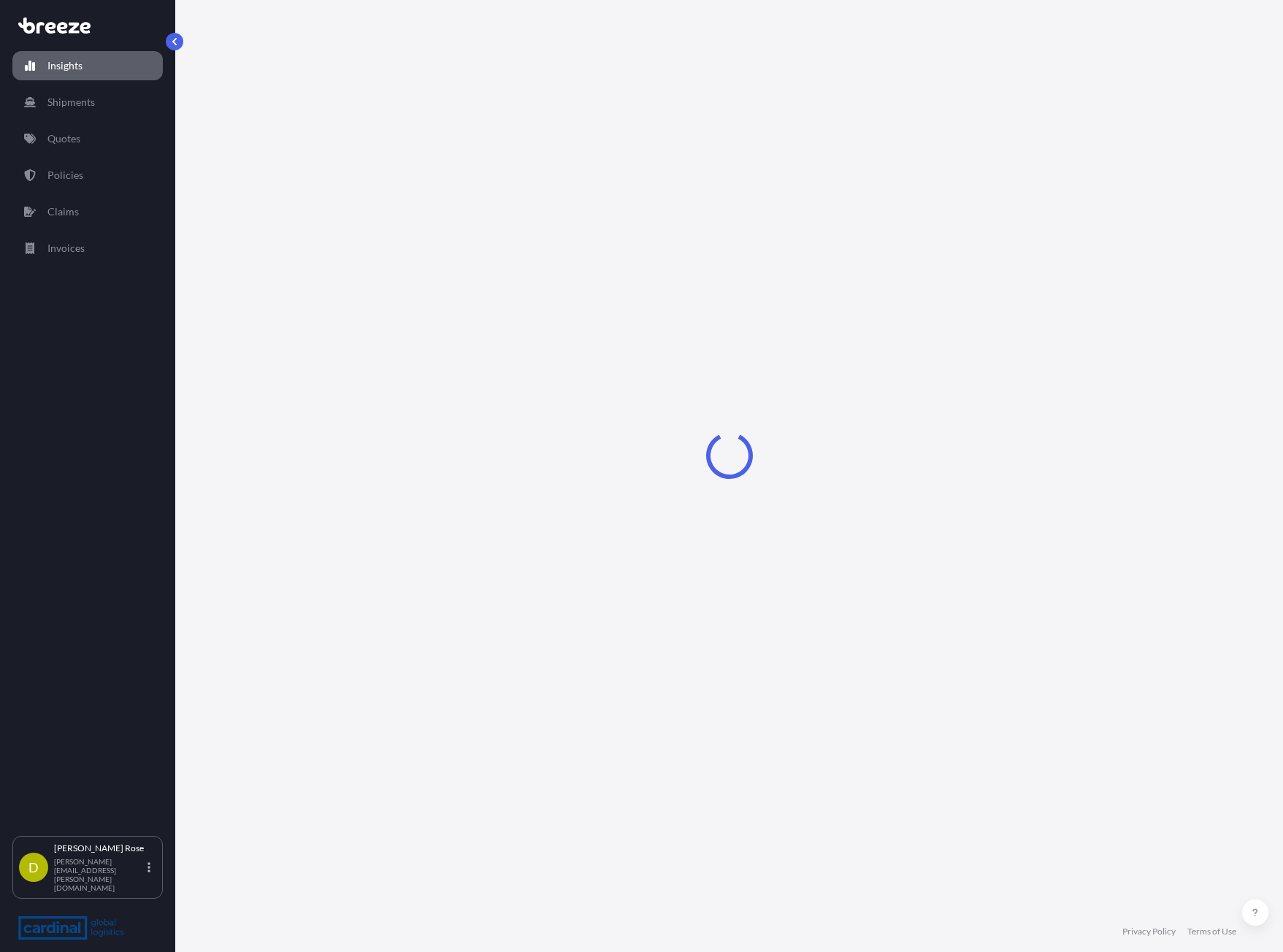
select select "2025"
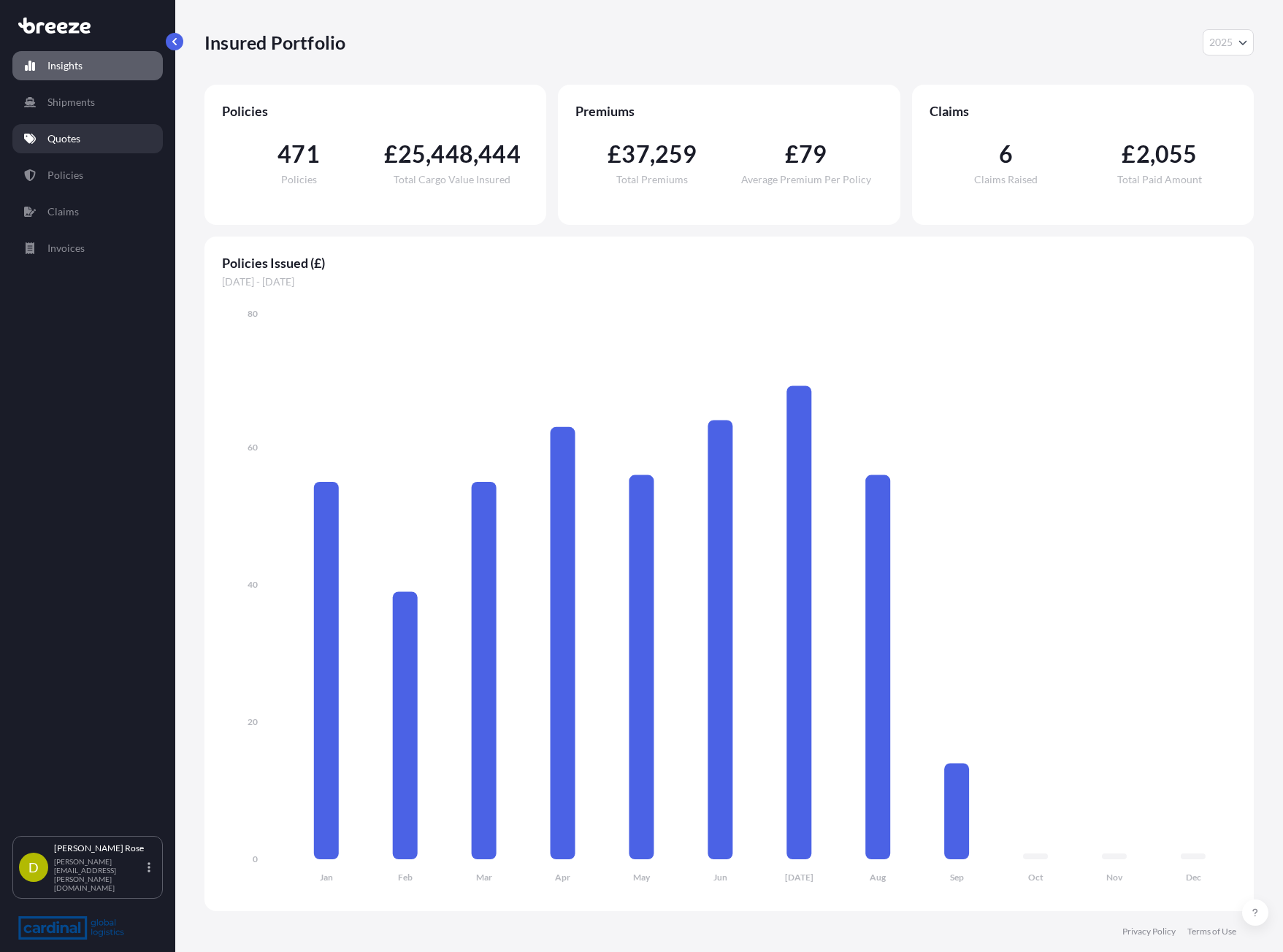
click at [115, 146] on link "Quotes" at bounding box center [87, 138] width 150 height 29
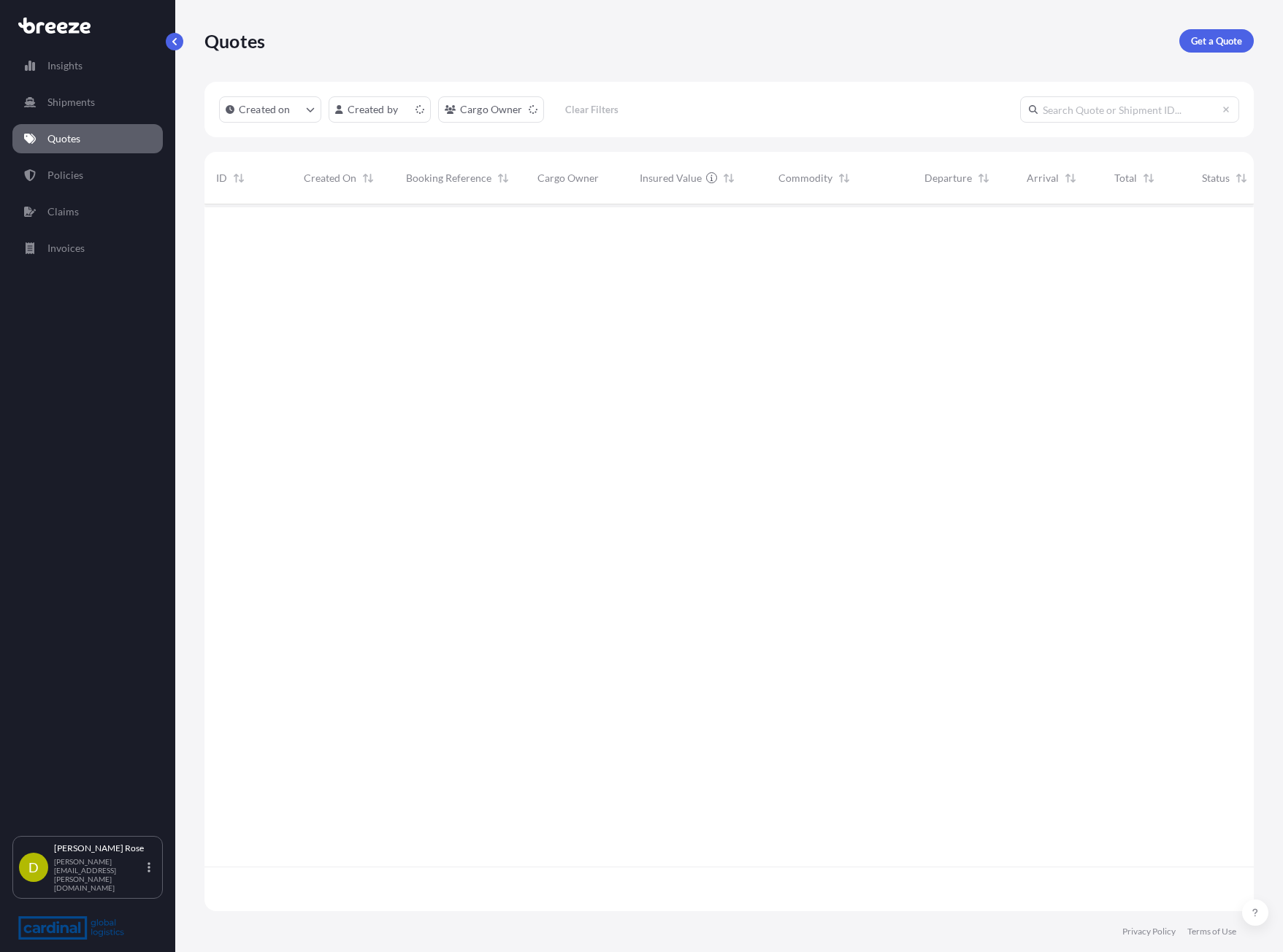
scroll to position [704, 1039]
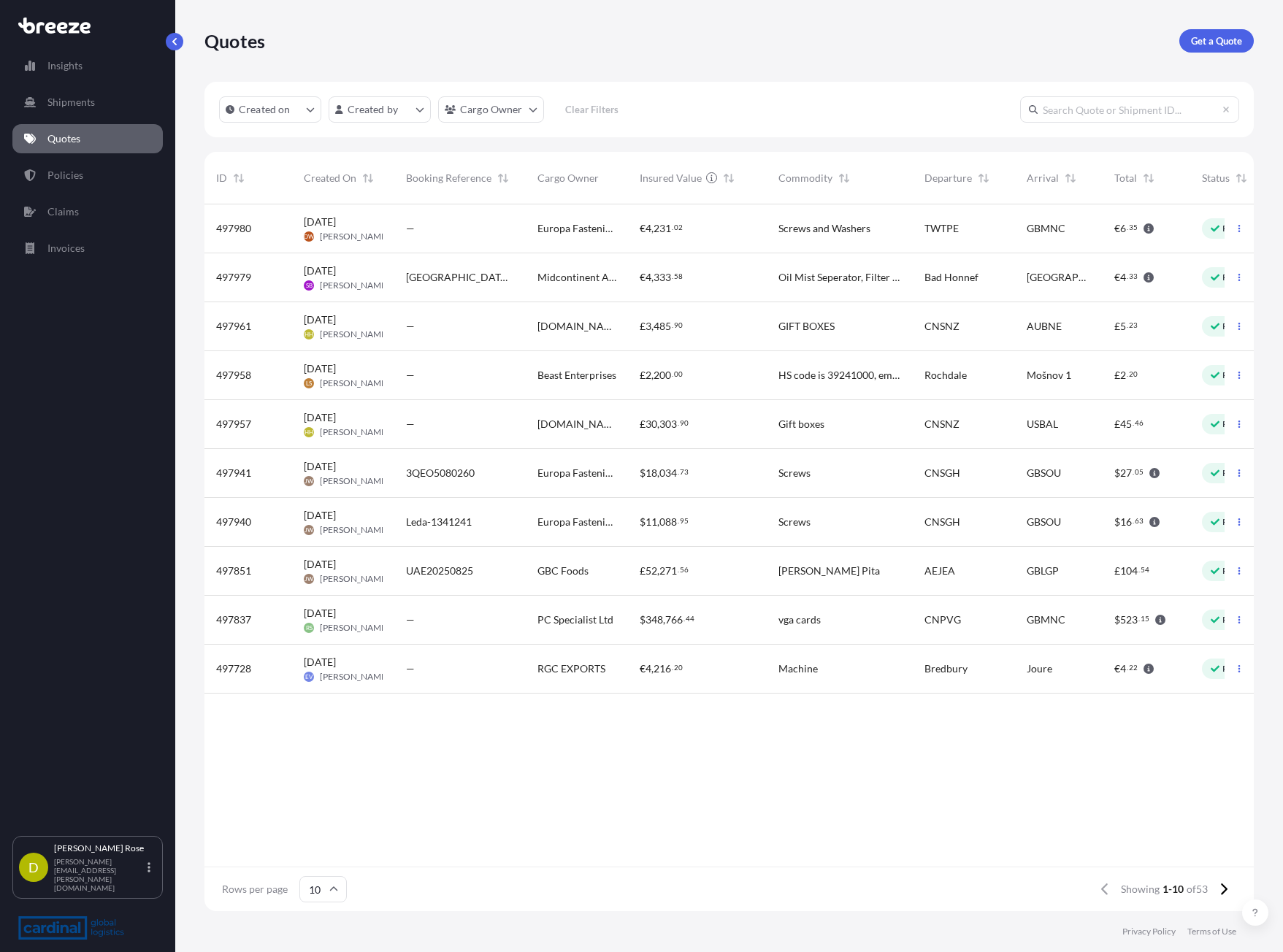
click at [469, 235] on div "—" at bounding box center [460, 229] width 108 height 15
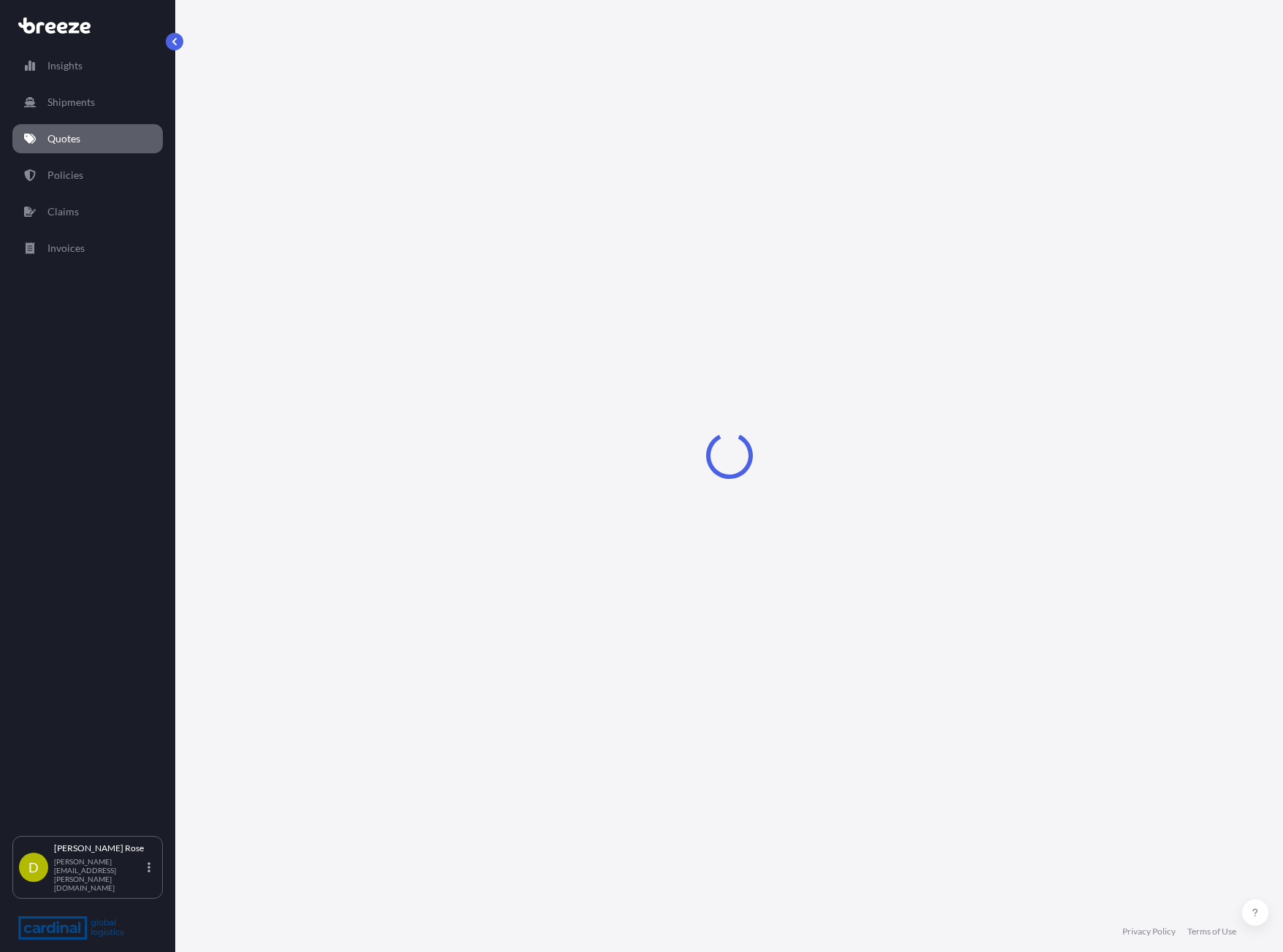
select select "Air"
select select "1"
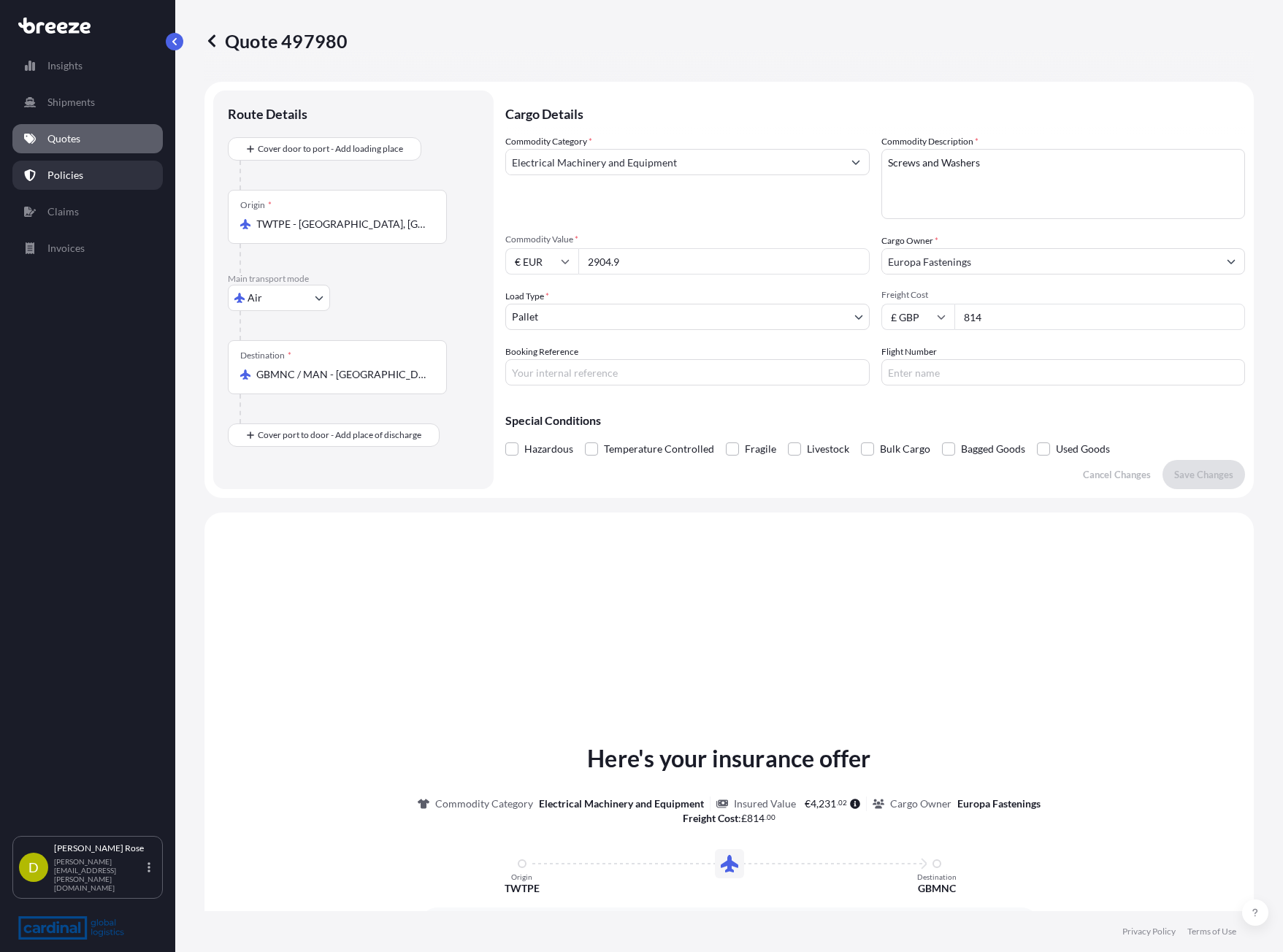
click at [106, 187] on link "Policies" at bounding box center [87, 175] width 150 height 29
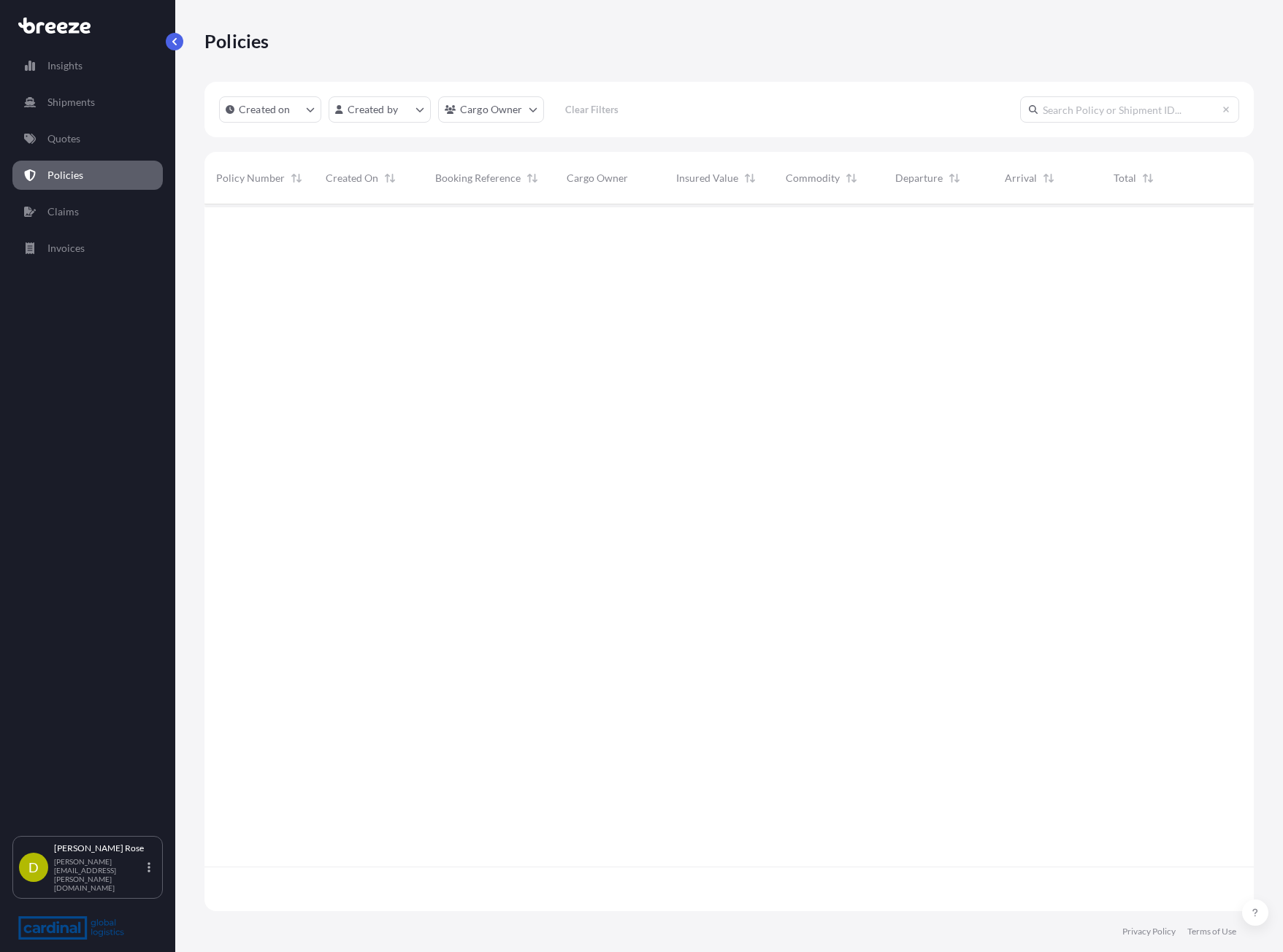
scroll to position [704, 1039]
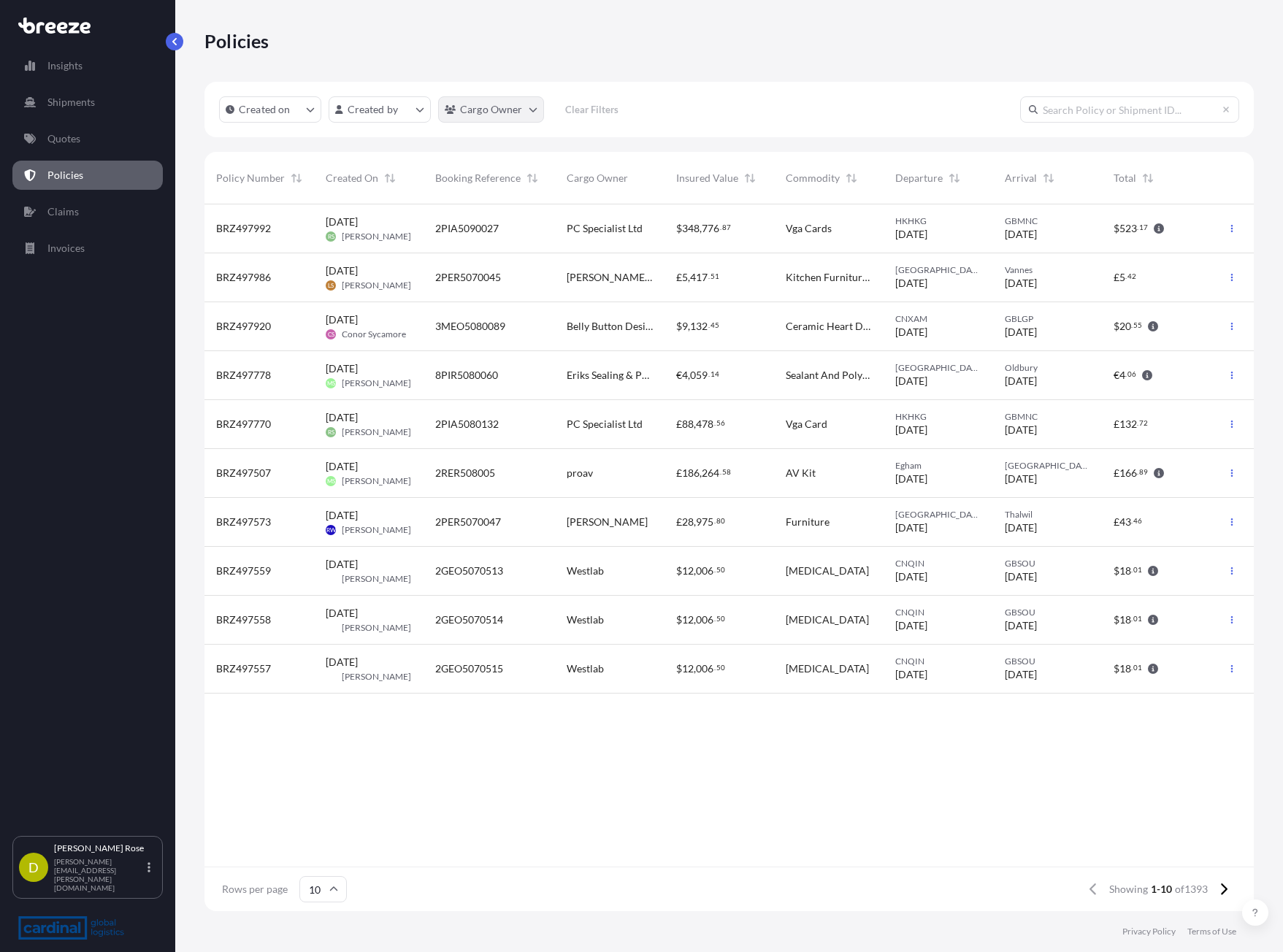
click at [530, 101] on html "Insights Shipments Quotes Policies Claims Invoices D [PERSON_NAME] [PERSON_NAME…" at bounding box center [641, 476] width 1283 height 952
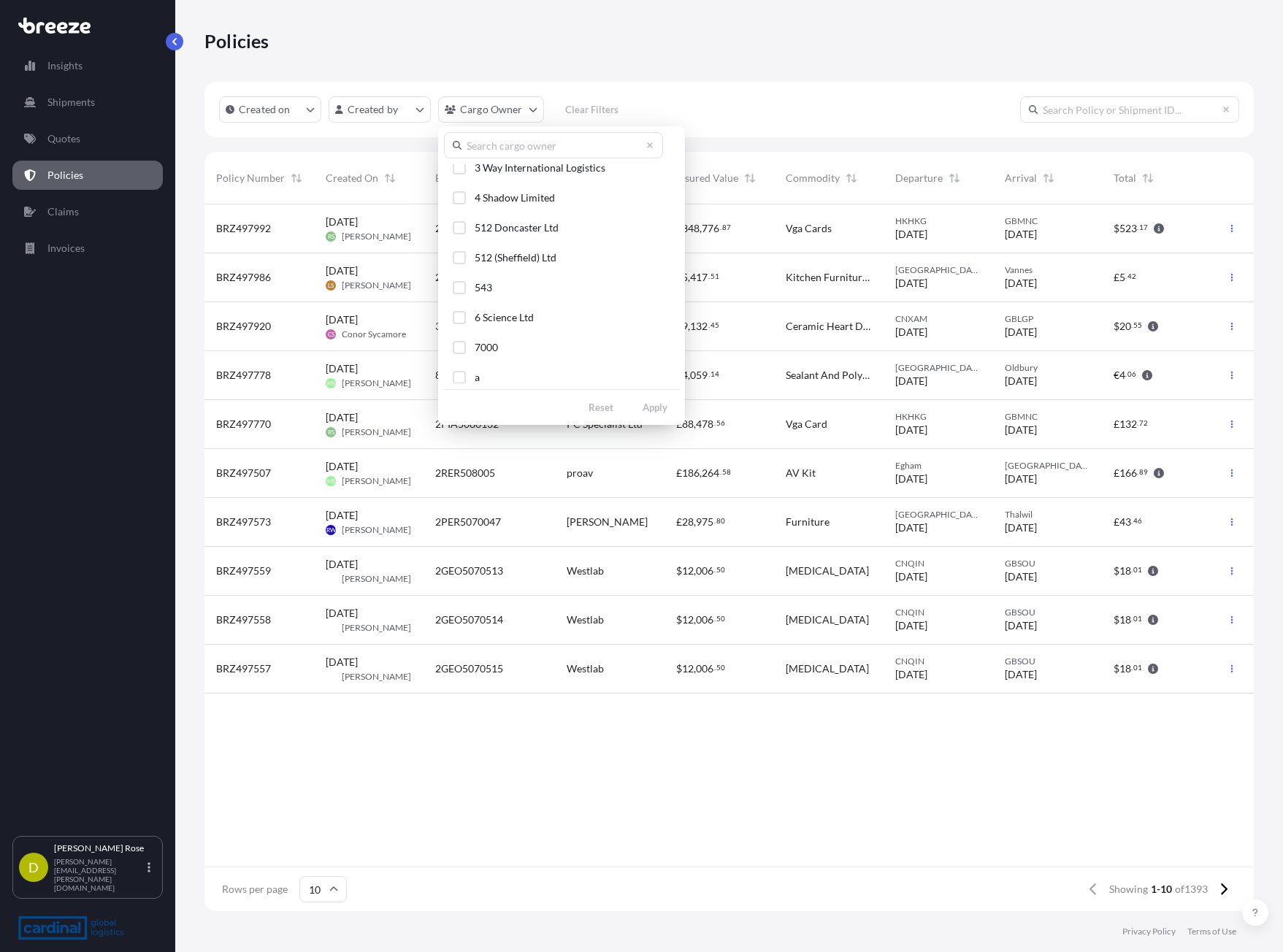
scroll to position [766, 0]
click at [467, 309] on button "512 (Sheffield) Ltd" at bounding box center [561, 309] width 235 height 27
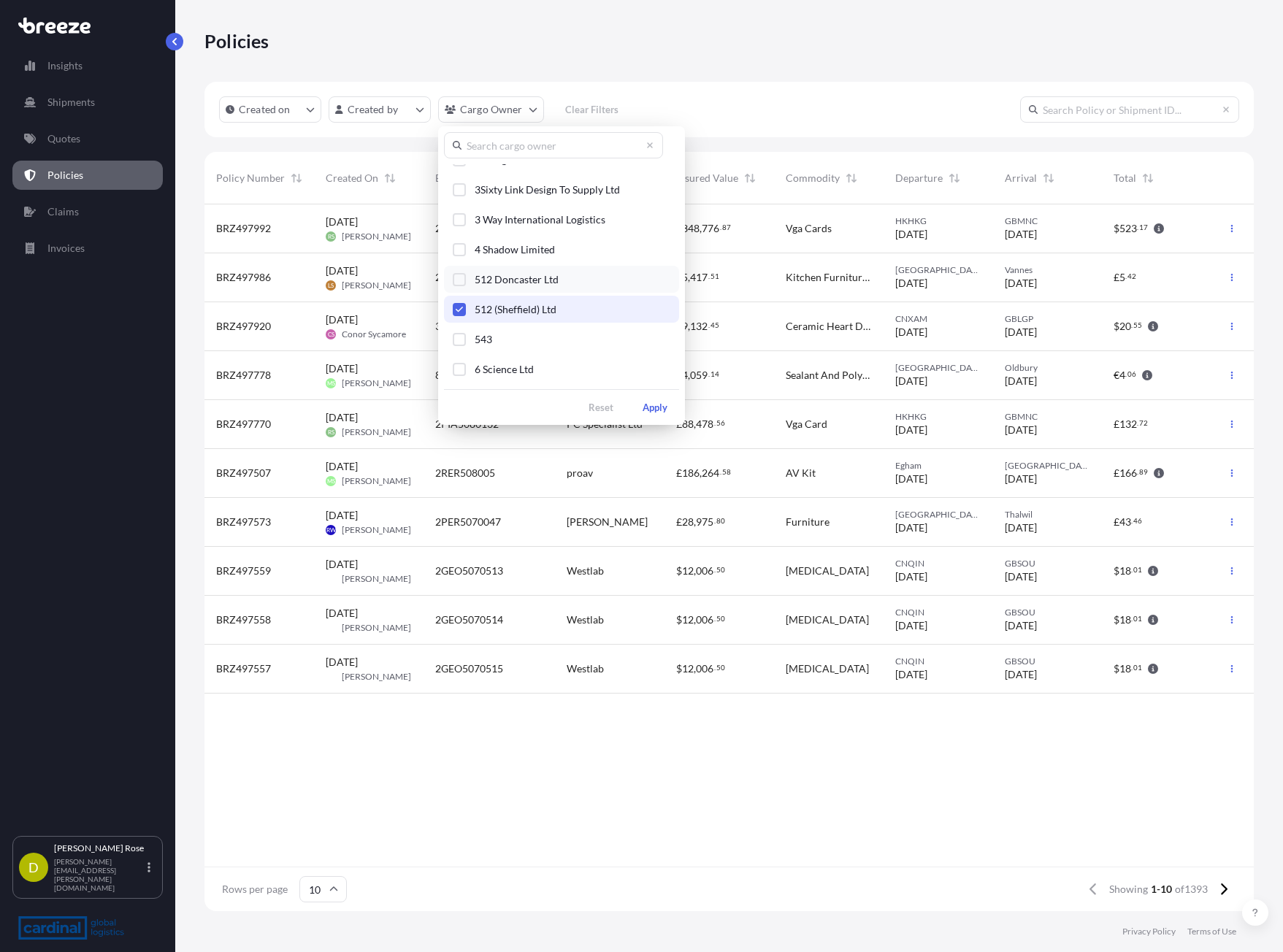
click at [456, 279] on div "Select Option" at bounding box center [460, 280] width 13 height 13
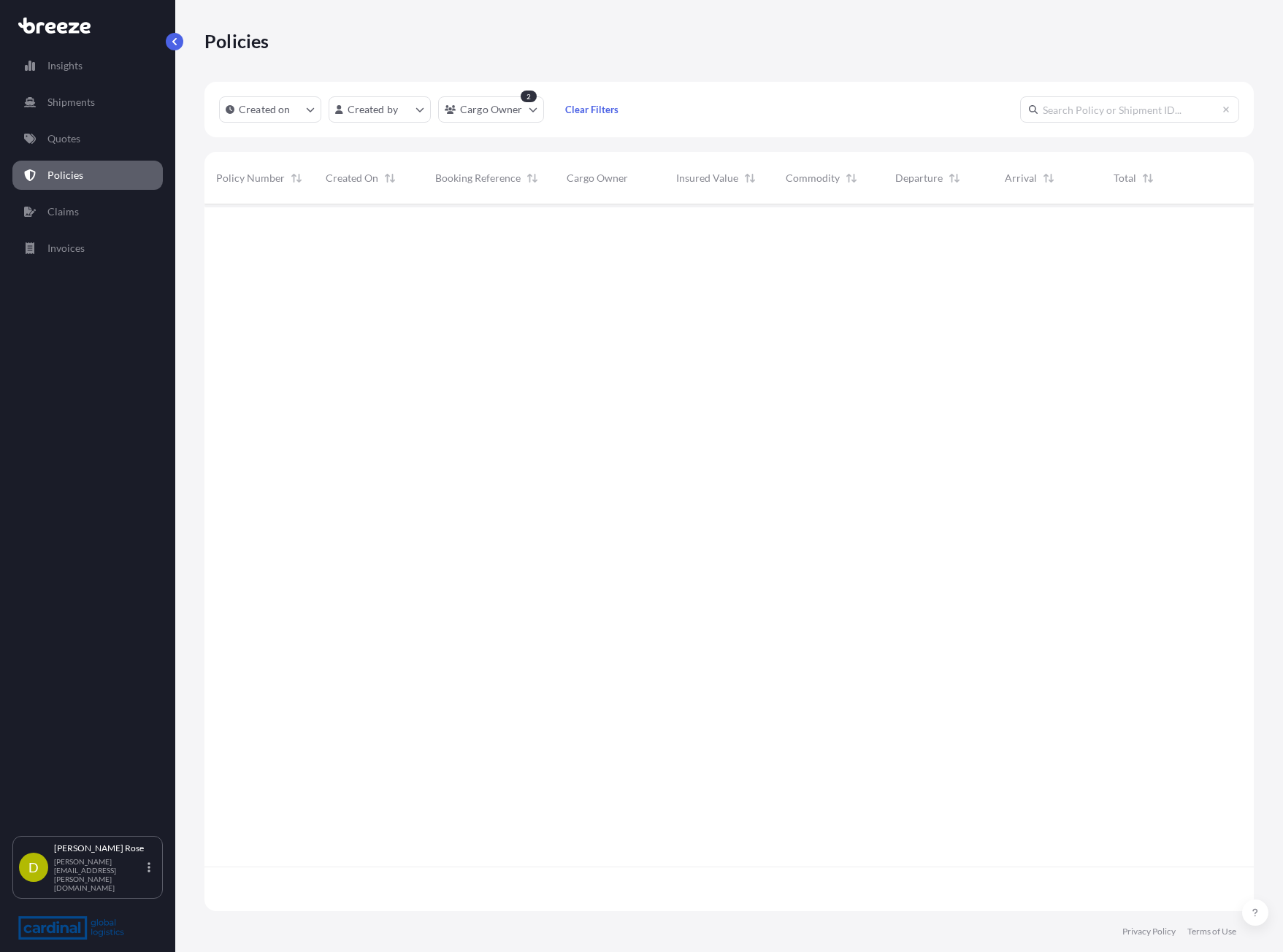
scroll to position [748, 1039]
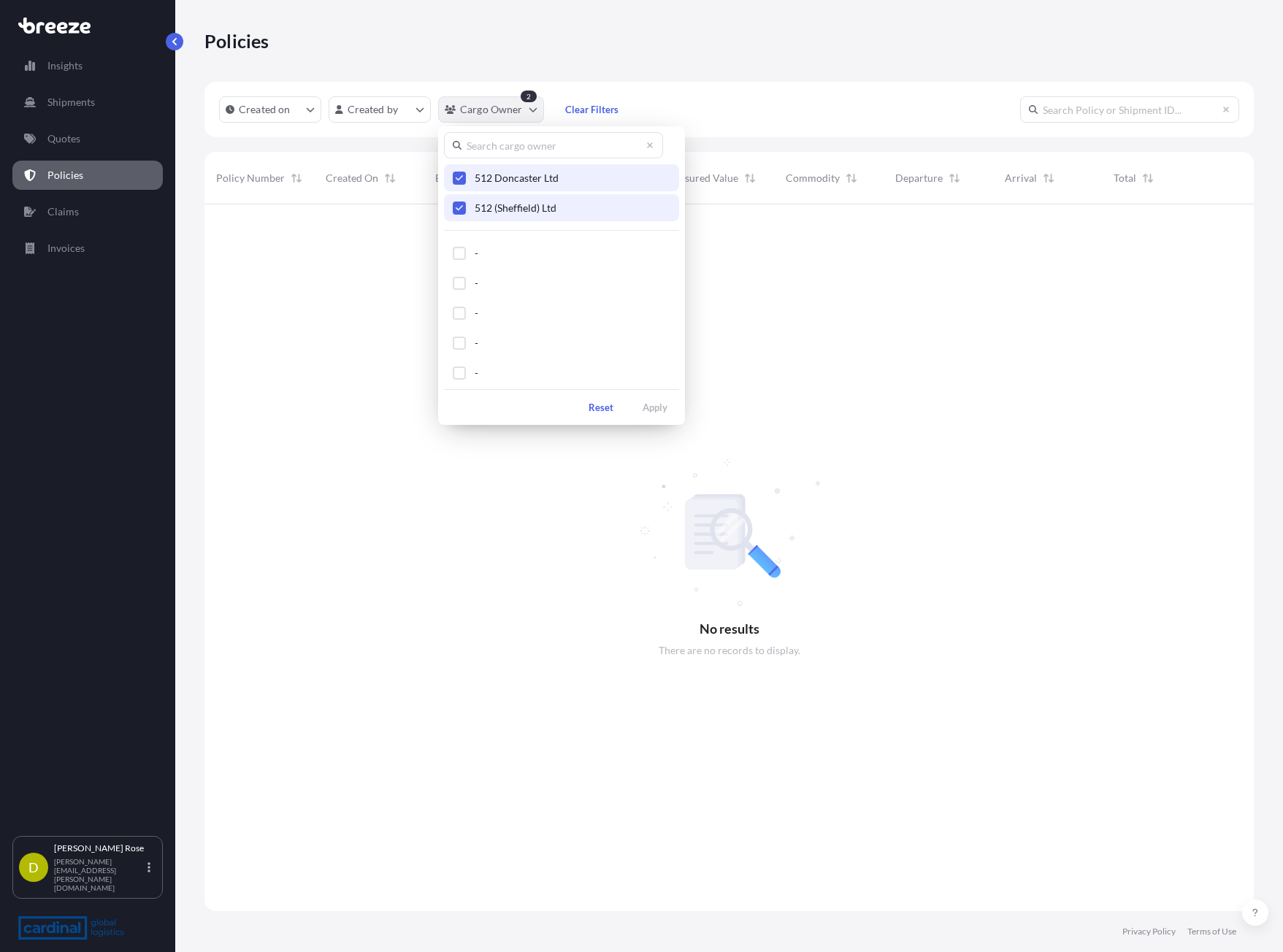
click at [529, 119] on html "Insights Shipments Quotes Policies Claims Invoices D [PERSON_NAME] [PERSON_NAME…" at bounding box center [641, 476] width 1283 height 952
click at [465, 183] on div "Select Option" at bounding box center [460, 178] width 13 height 13
click at [535, 114] on html "Insights Shipments Quotes Policies Claims Invoices D [PERSON_NAME] [PERSON_NAME…" at bounding box center [641, 476] width 1283 height 952
click at [465, 178] on div "Select Option" at bounding box center [460, 178] width 13 height 13
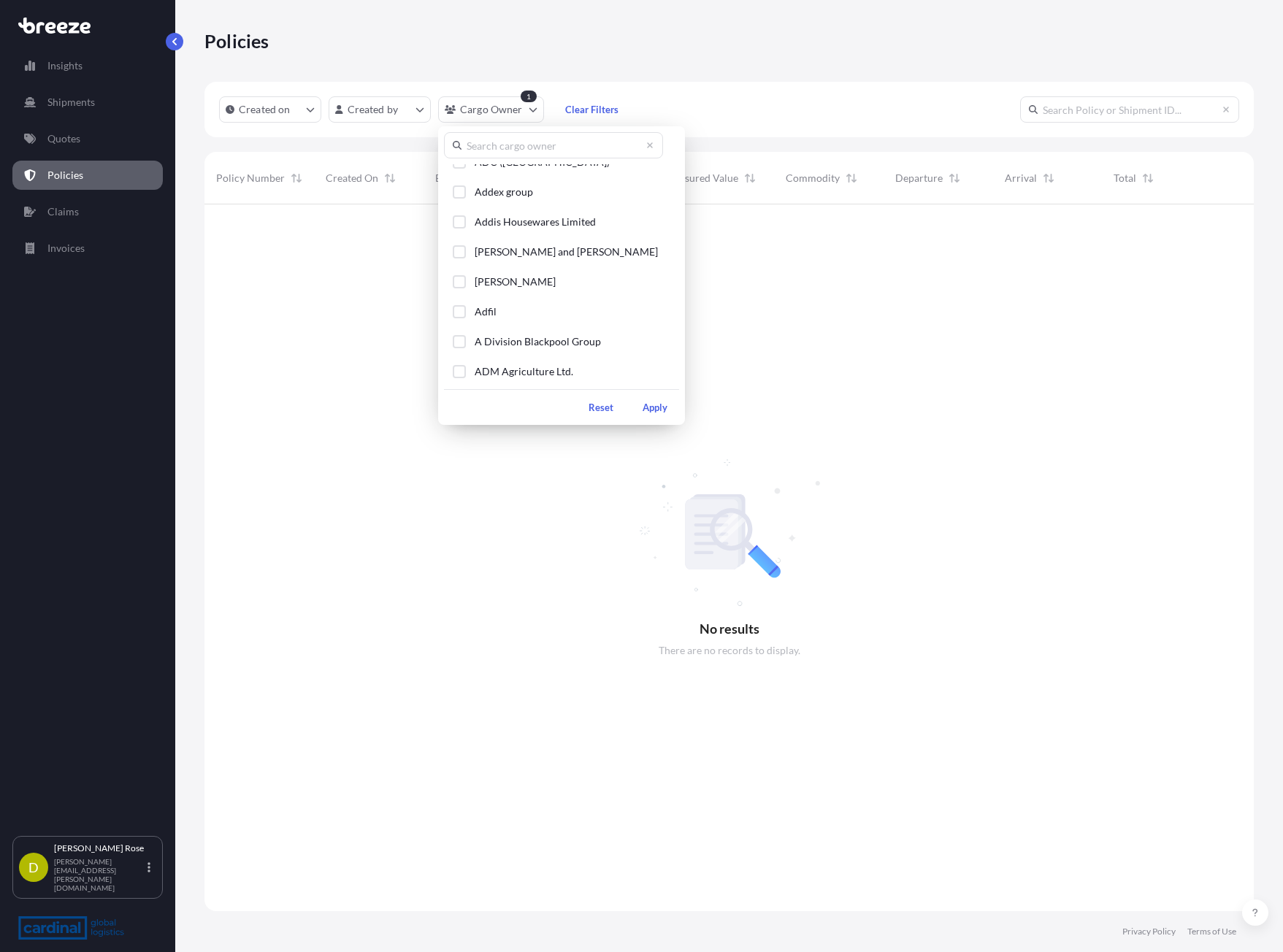
scroll to position [2788, 0]
click at [512, 144] on input "text" at bounding box center [554, 145] width 219 height 26
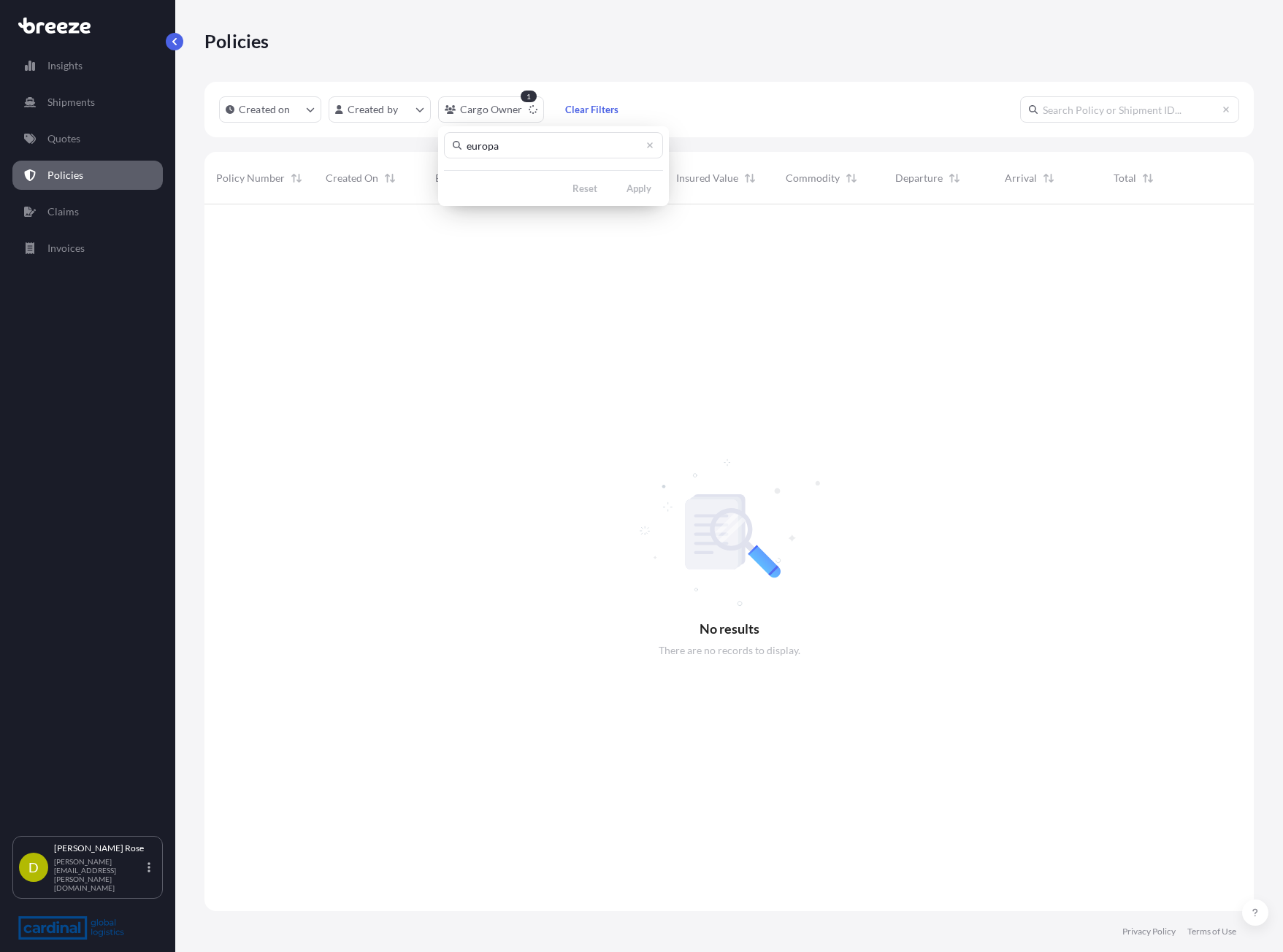
scroll to position [0, 0]
type input "europa"
click at [507, 178] on span "Europa Fastenings" at bounding box center [516, 178] width 83 height 15
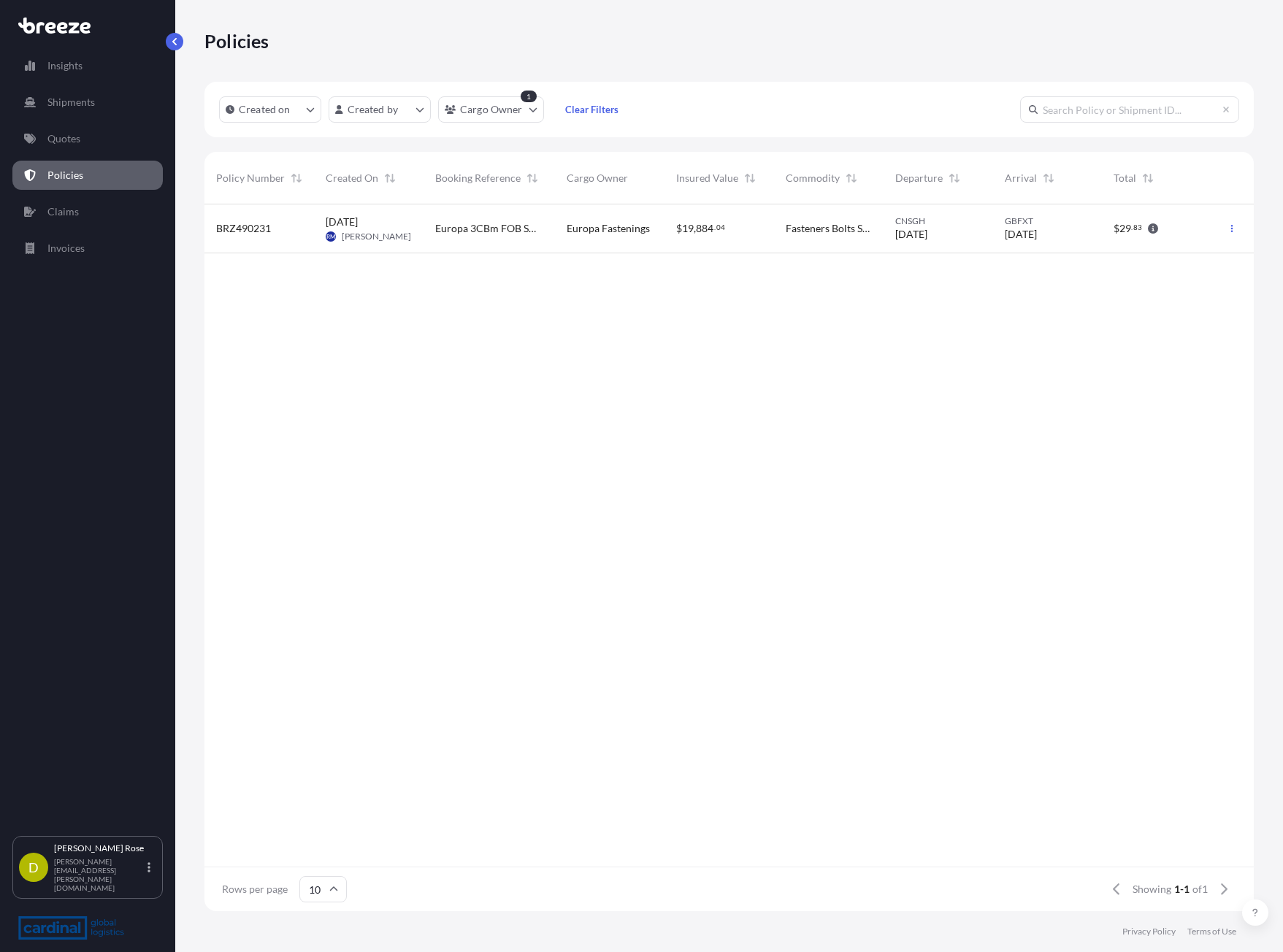
click at [531, 244] on div "Europa 3CBm FOB SHA" at bounding box center [488, 229] width 131 height 49
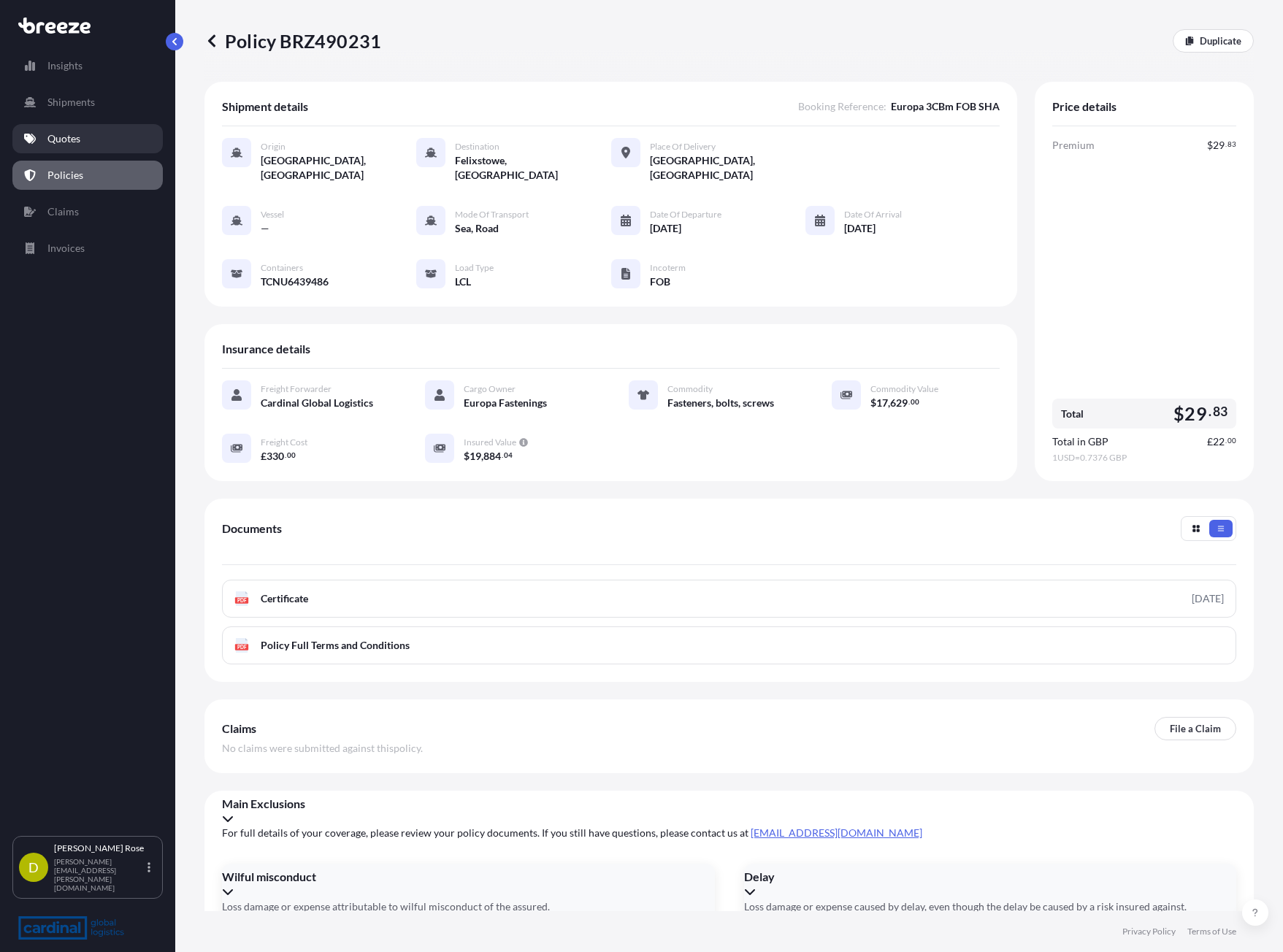
click at [105, 138] on link "Quotes" at bounding box center [87, 138] width 150 height 29
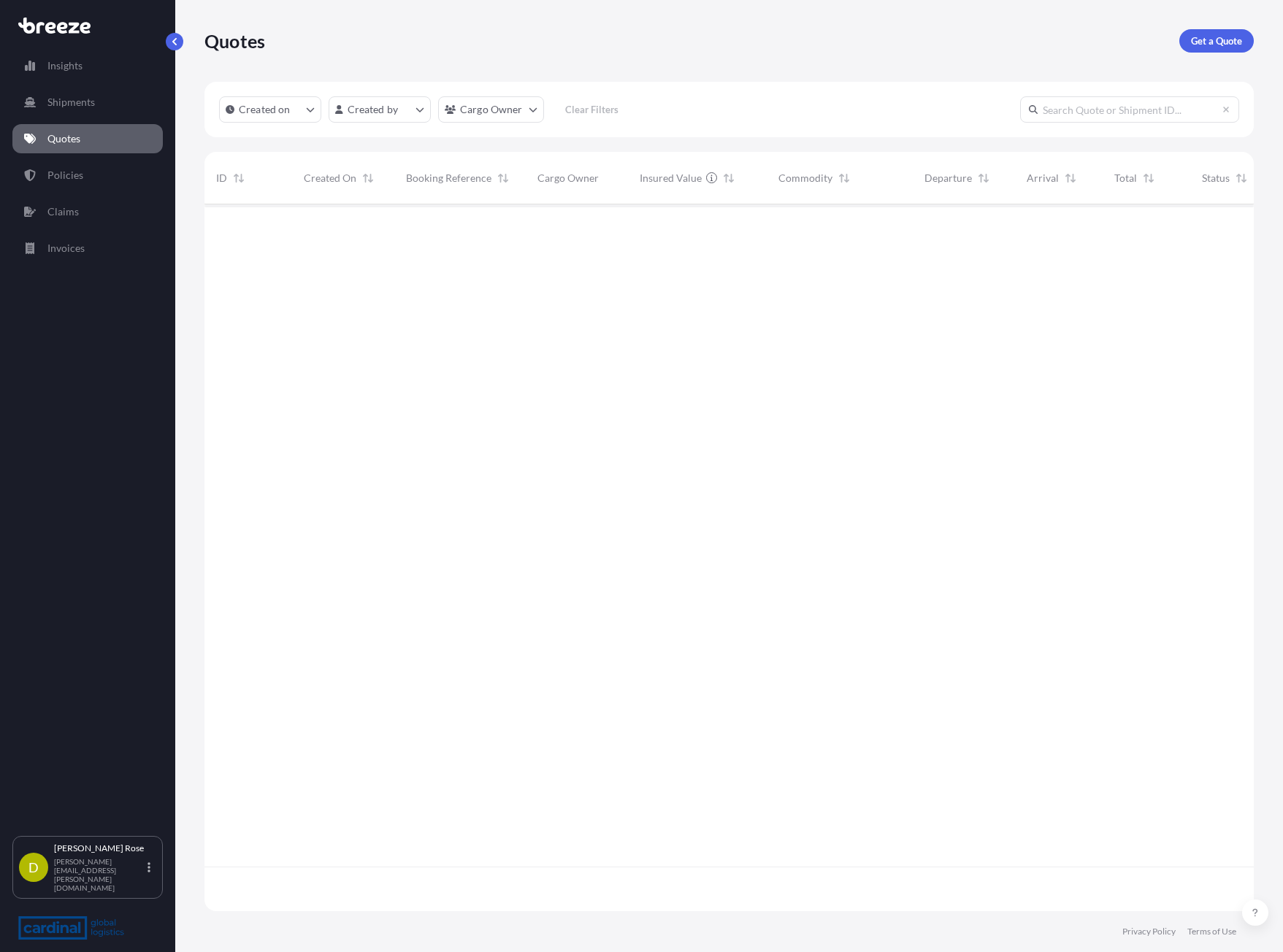
scroll to position [704, 1039]
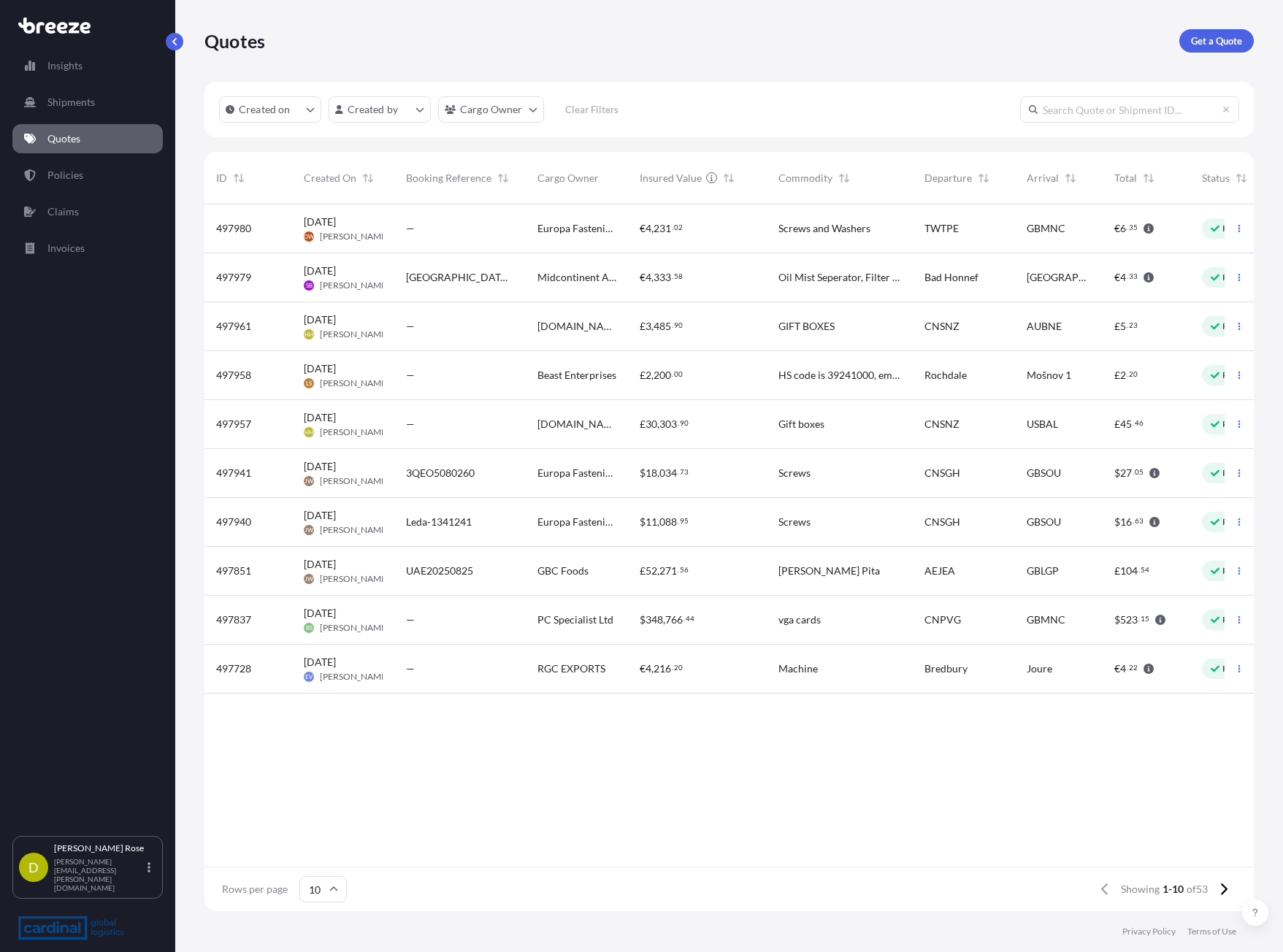
click at [518, 478] on div "3QEO5080260" at bounding box center [460, 473] width 131 height 49
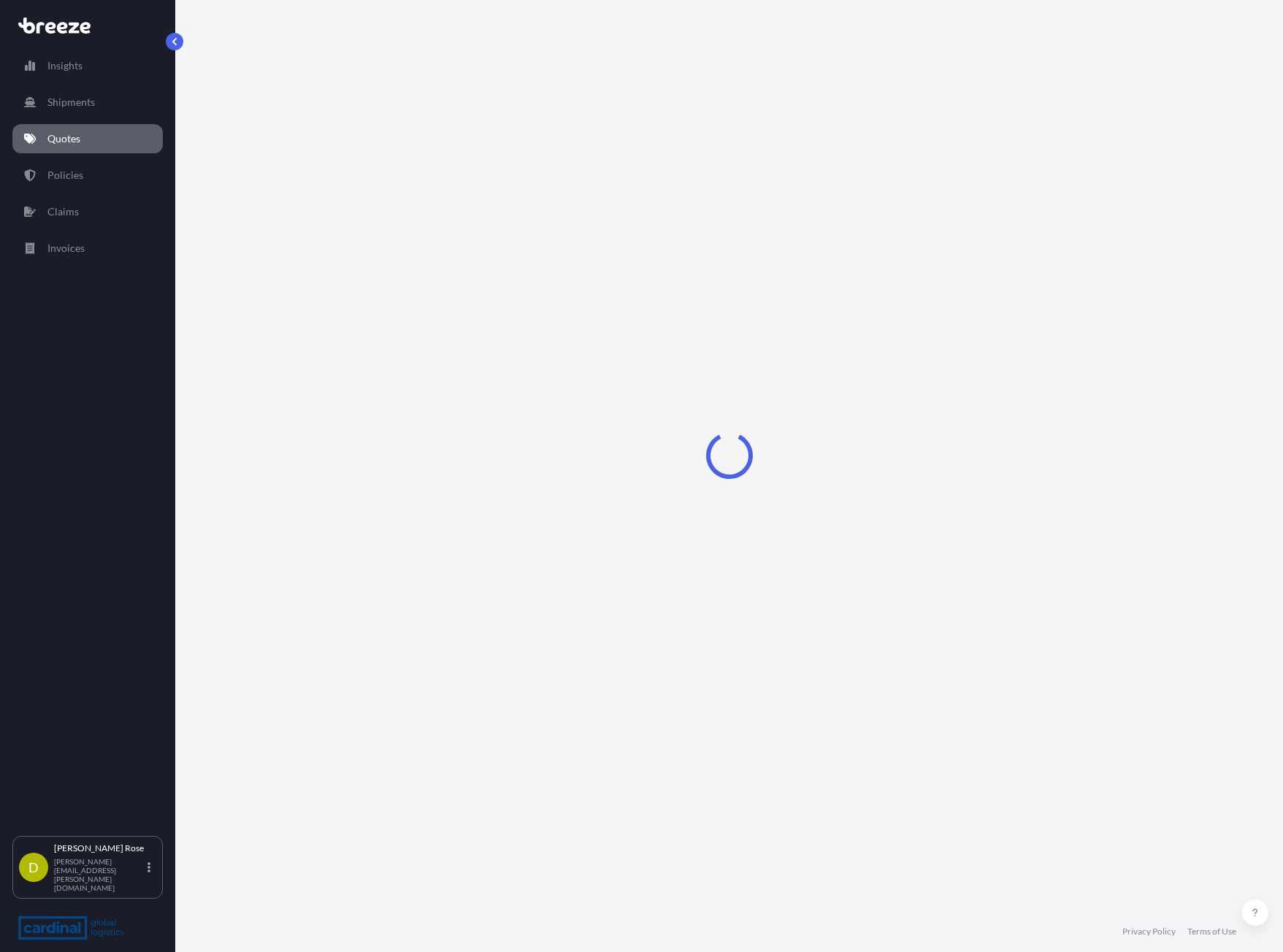
select select "Sea"
select select "1"
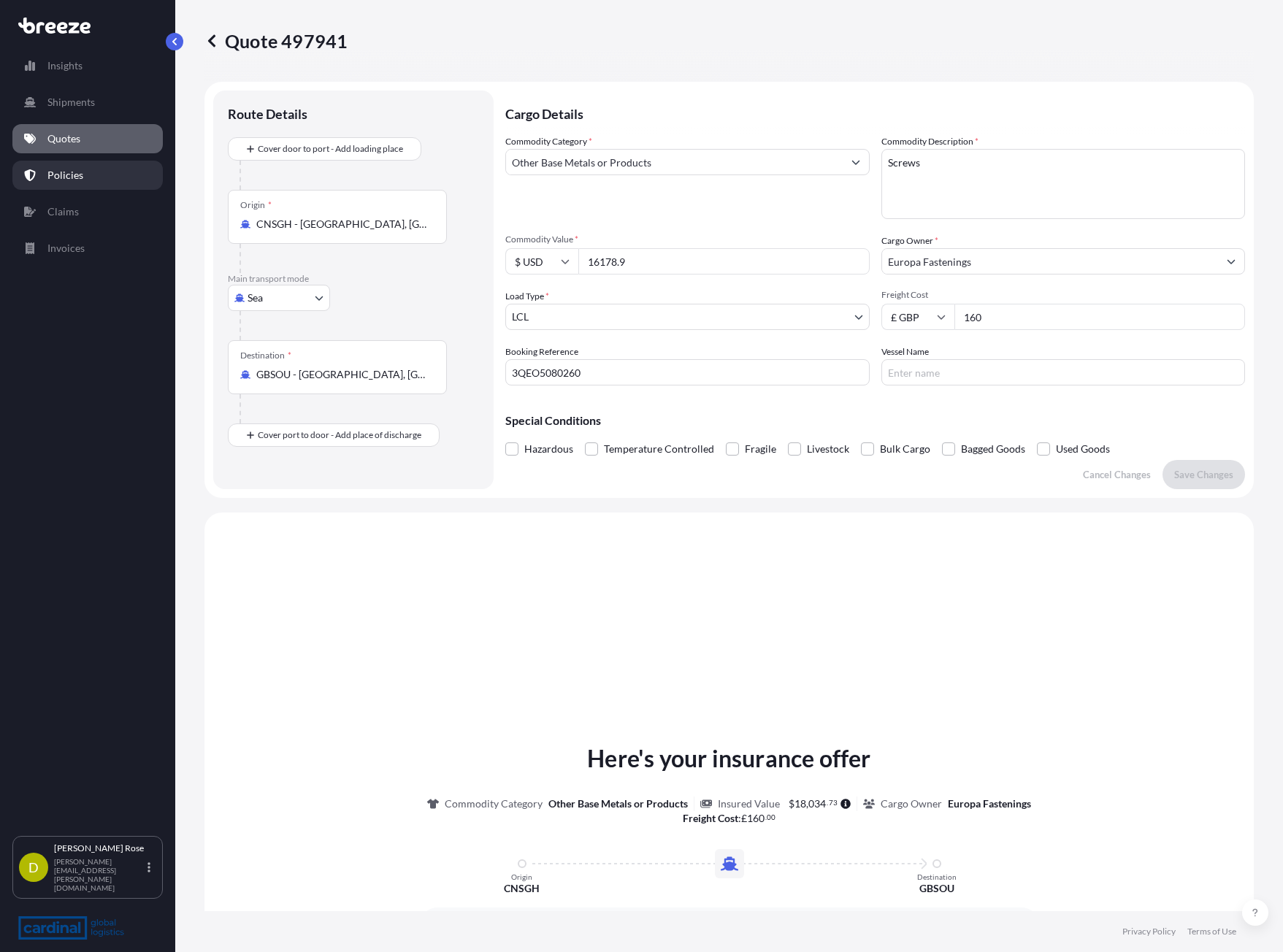
click at [83, 173] on link "Policies" at bounding box center [87, 175] width 150 height 29
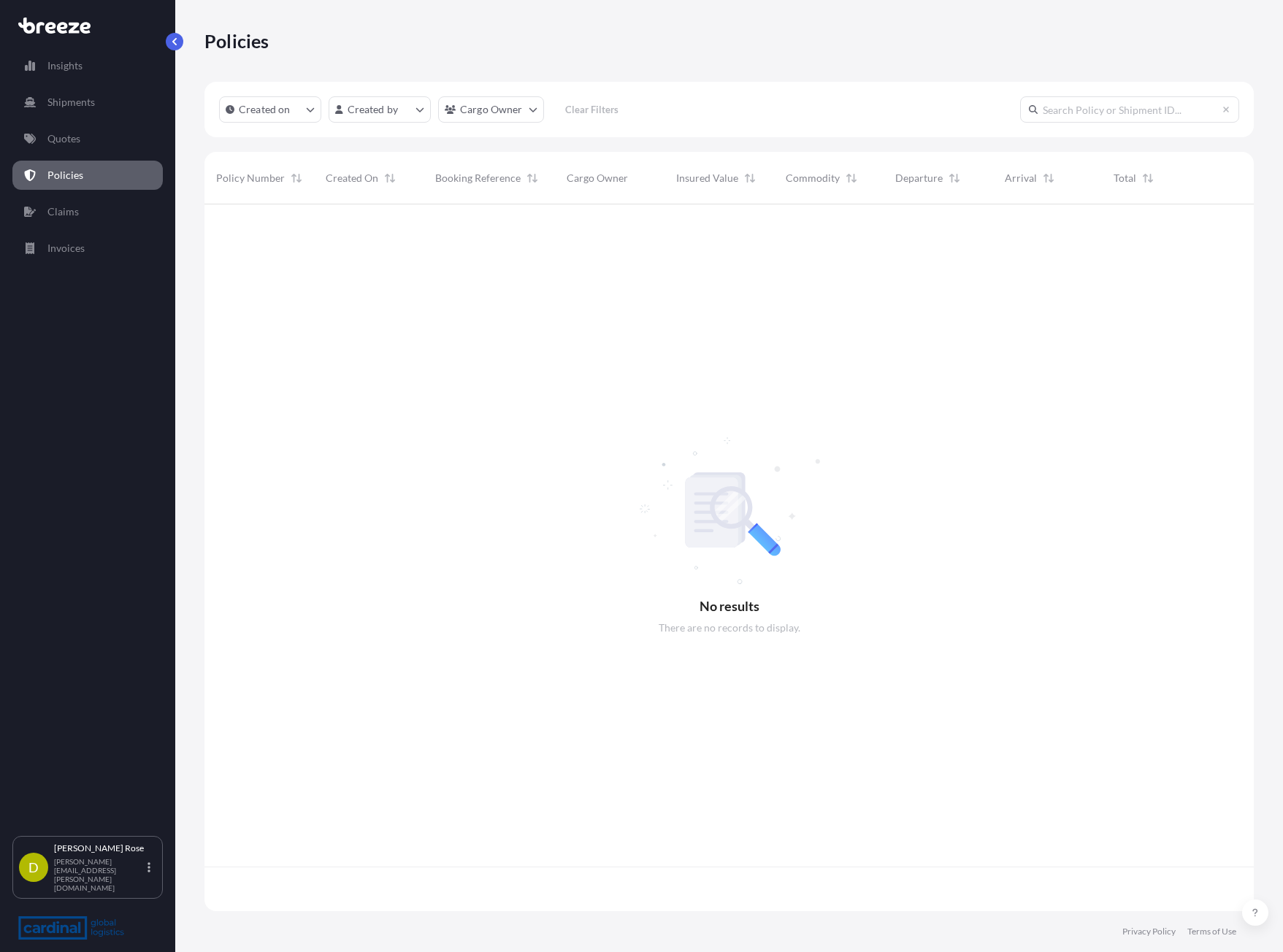
scroll to position [704, 1039]
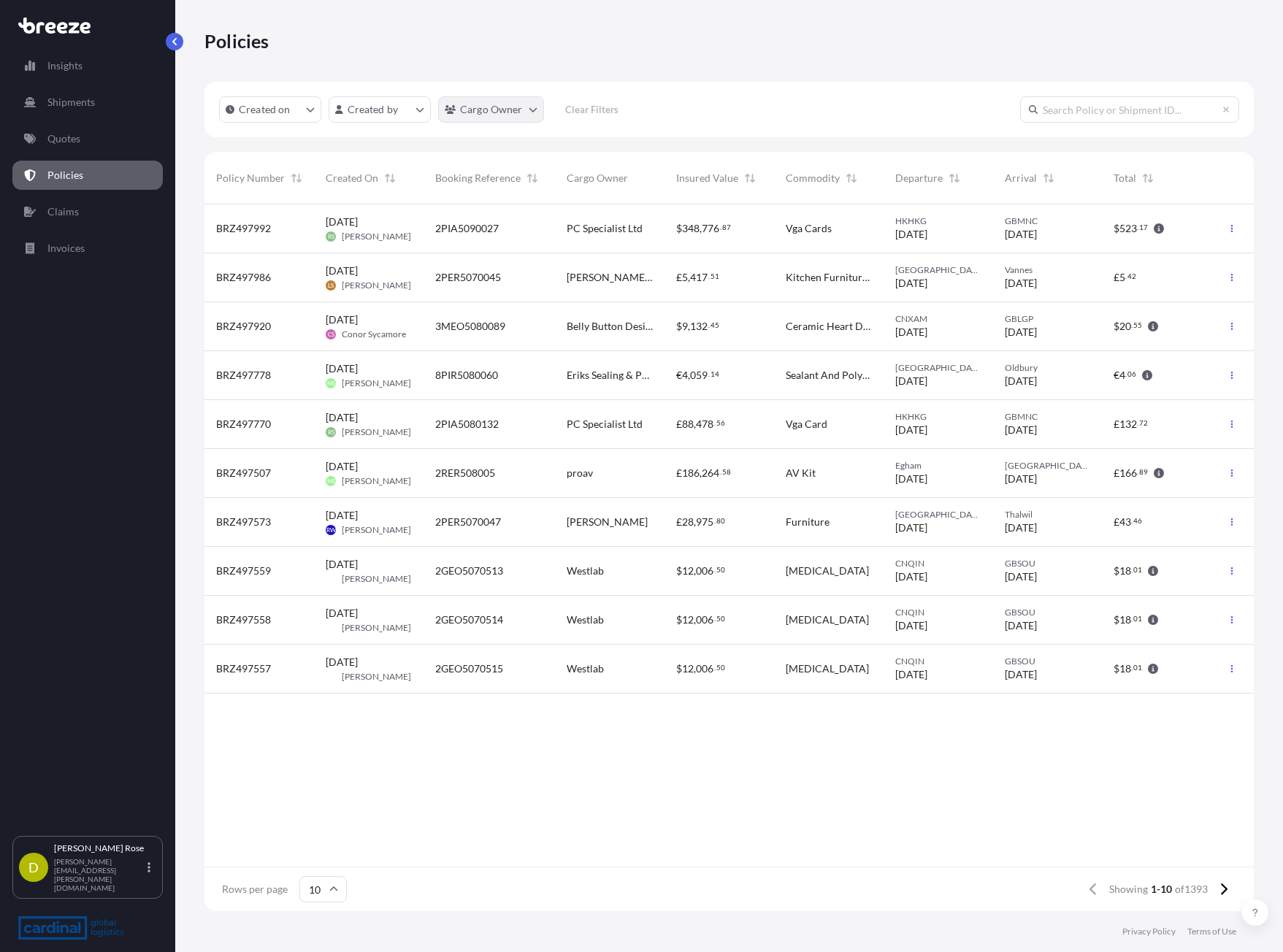
click at [521, 105] on html "Insights Shipments Quotes Policies Claims Invoices D [PERSON_NAME] [PERSON_NAME…" at bounding box center [641, 476] width 1283 height 952
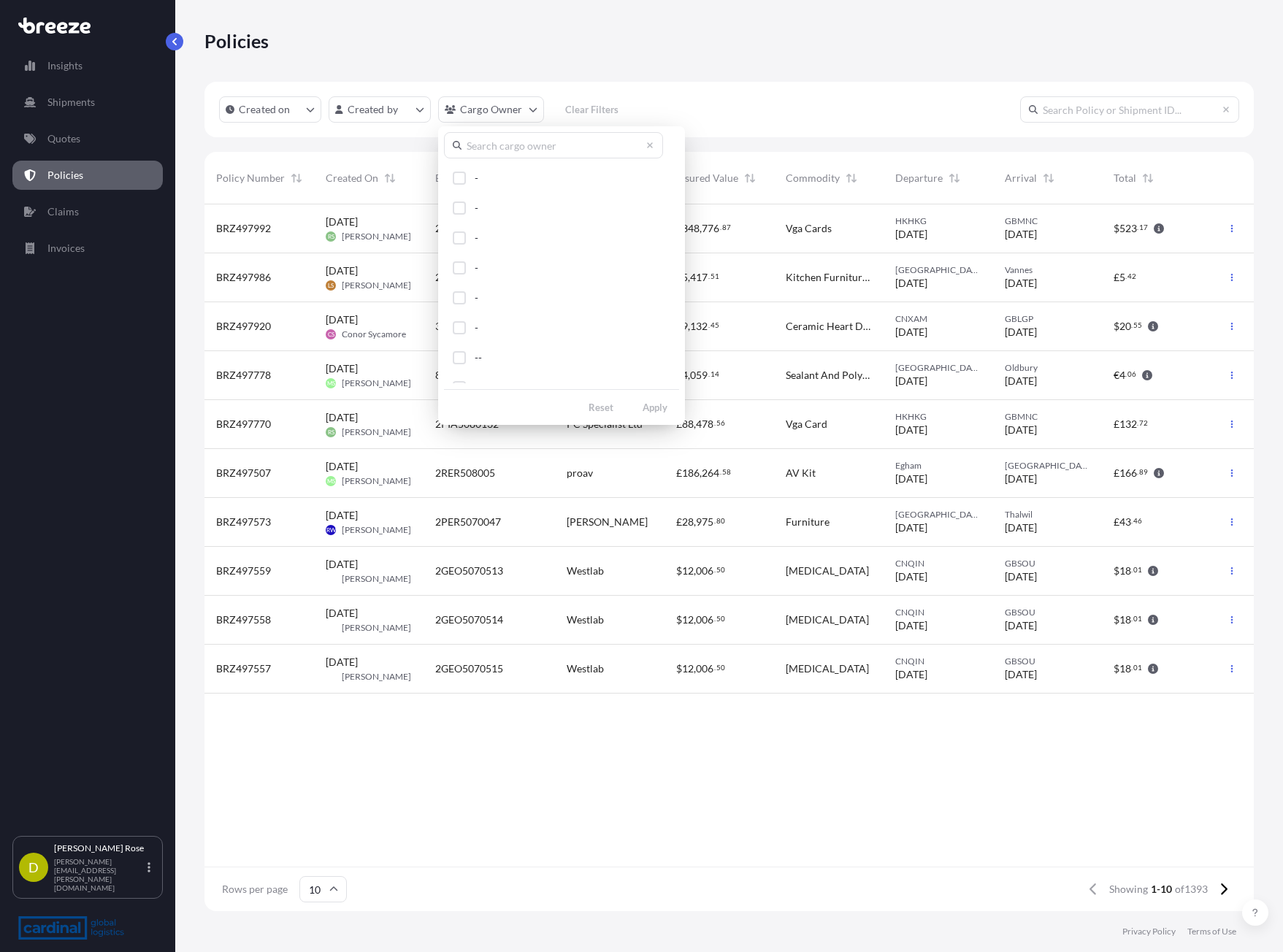
click at [504, 148] on input "text" at bounding box center [554, 145] width 219 height 26
type input "europa"
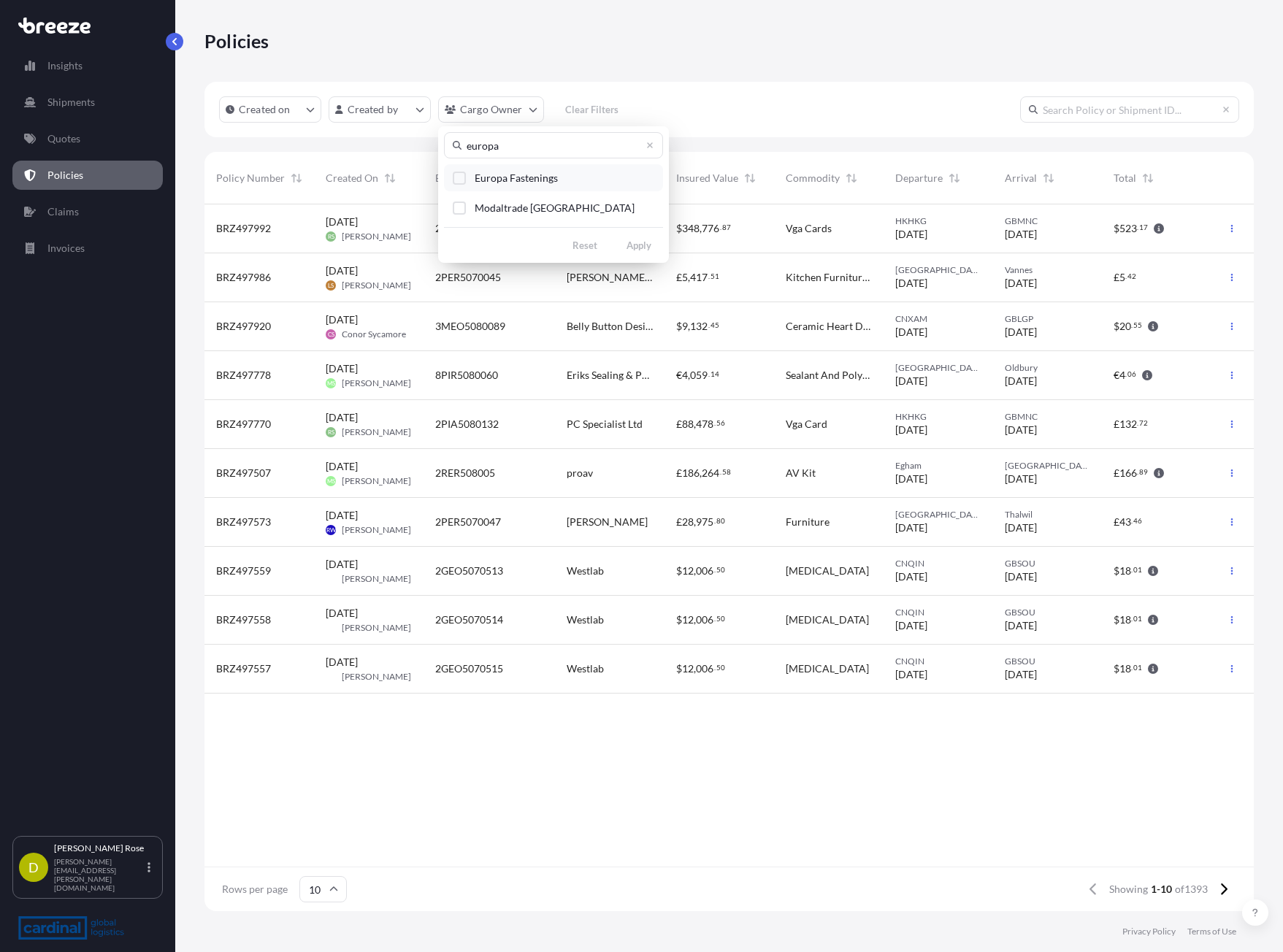
click at [498, 170] on label "Europa Fastenings" at bounding box center [516, 177] width 83 height 16
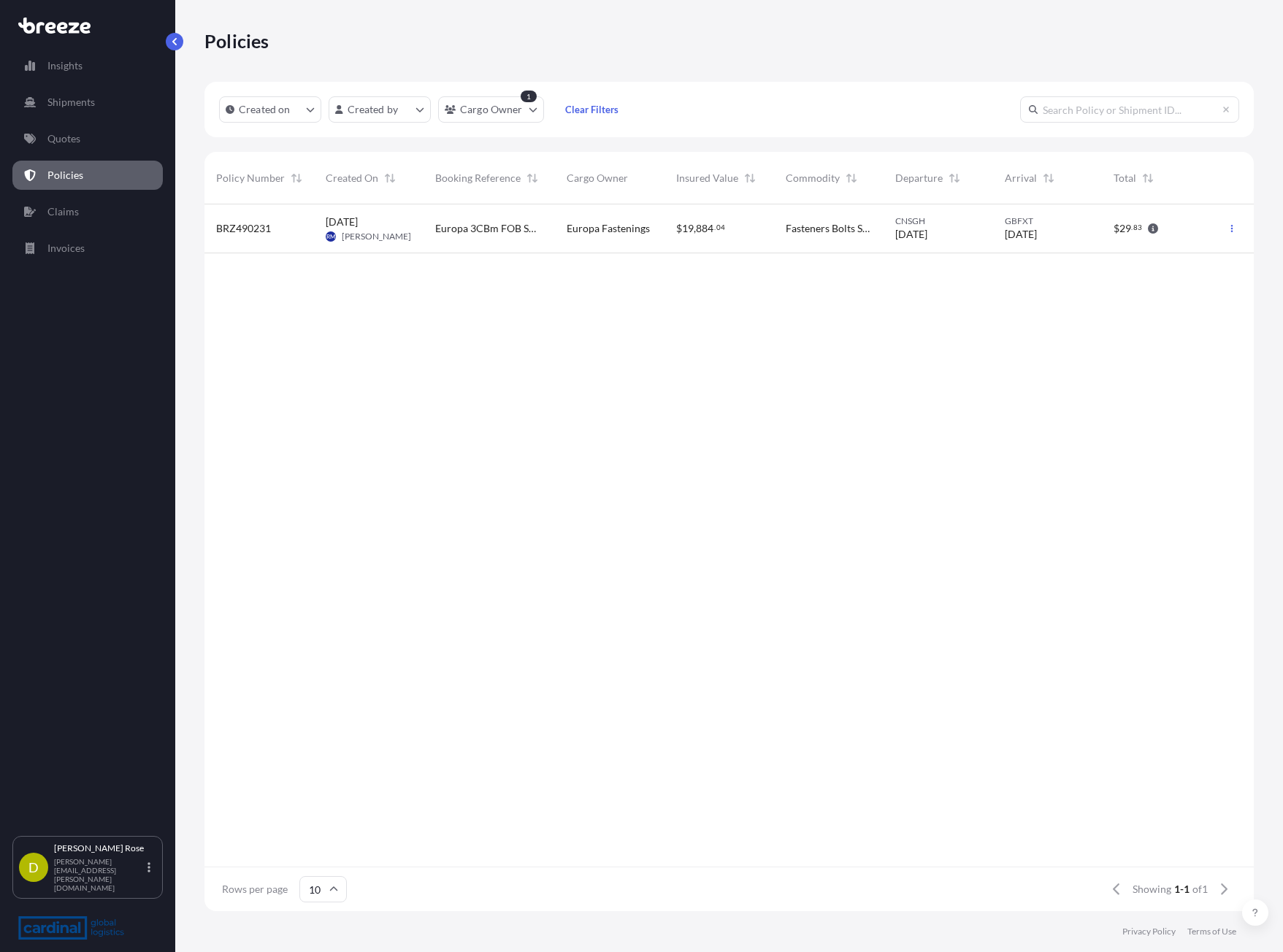
click at [307, 226] on div "BRZ490231" at bounding box center [259, 229] width 110 height 49
